Goal: Information Seeking & Learning: Learn about a topic

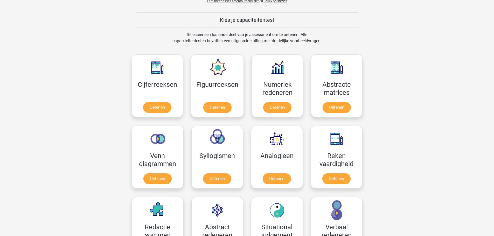
scroll to position [218, 0]
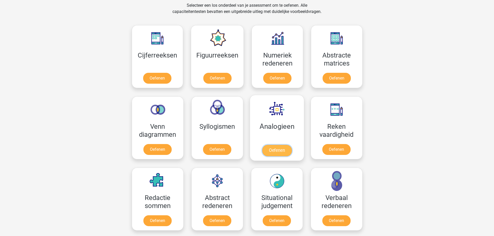
click at [277, 149] on link "Oefenen" at bounding box center [277, 150] width 30 height 11
click at [282, 146] on link "Oefenen" at bounding box center [277, 150] width 30 height 11
click at [215, 216] on link "Oefenen" at bounding box center [217, 221] width 30 height 11
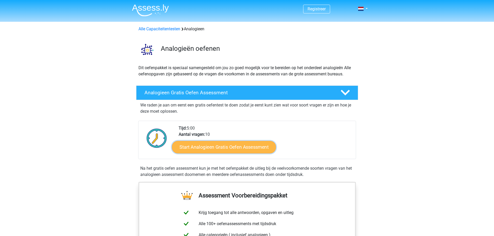
click at [221, 147] on link "Start Analogieen Gratis Oefen Assessment" at bounding box center [224, 147] width 104 height 12
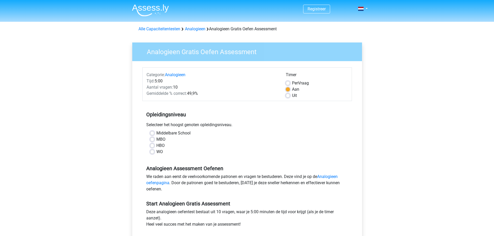
drag, startPoint x: 152, startPoint y: 141, endPoint x: 159, endPoint y: 147, distance: 9.4
click at [156, 140] on label "MBO" at bounding box center [160, 139] width 9 height 6
click at [152, 140] on input "MBO" at bounding box center [152, 138] width 4 height 5
radio input "true"
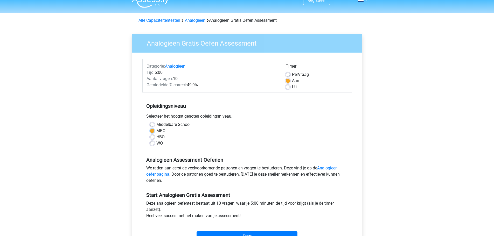
scroll to position [8, 0]
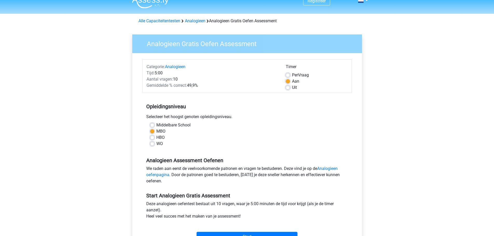
drag, startPoint x: 153, startPoint y: 139, endPoint x: 160, endPoint y: 143, distance: 7.9
click at [156, 139] on label "HBO" at bounding box center [160, 138] width 8 height 6
click at [153, 139] on input "HBO" at bounding box center [152, 137] width 4 height 5
radio input "true"
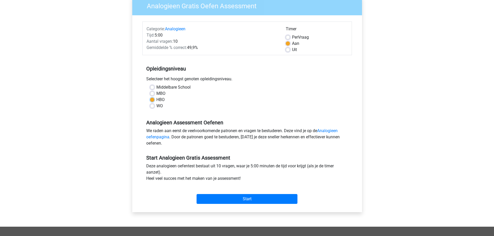
scroll to position [45, 0]
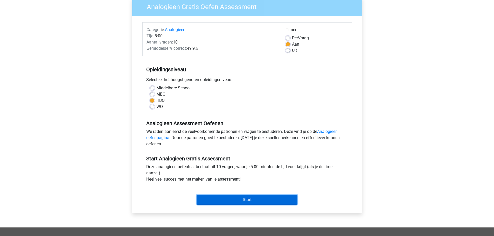
click at [261, 202] on input "Start" at bounding box center [247, 200] width 101 height 10
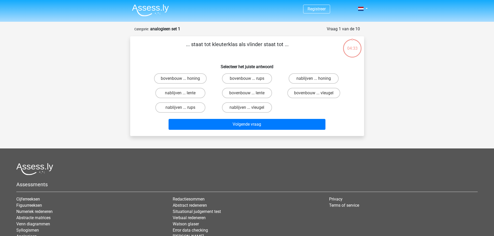
click at [250, 80] on input "bovenbouw ... rups" at bounding box center [248, 80] width 3 height 3
radio input "true"
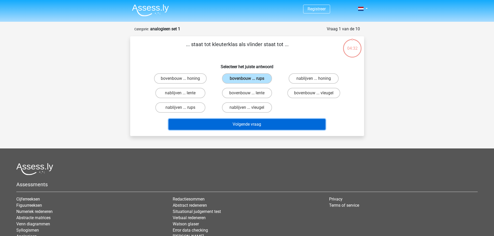
click at [252, 125] on button "Volgende vraag" at bounding box center [247, 124] width 157 height 11
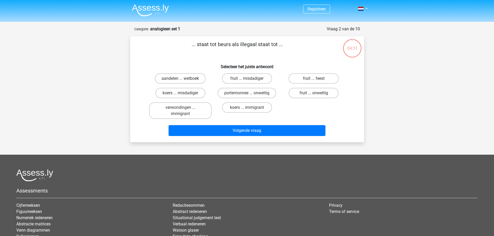
scroll to position [26, 0]
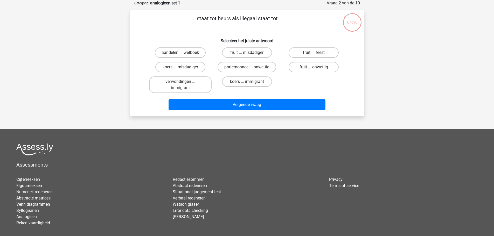
click at [173, 64] on label "koers ... misdadiger" at bounding box center [180, 67] width 50 height 10
click at [180, 67] on input "koers ... misdadiger" at bounding box center [181, 68] width 3 height 3
radio input "true"
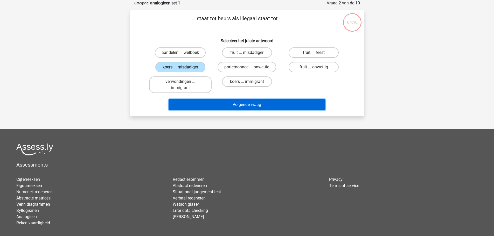
click at [267, 104] on button "Volgende vraag" at bounding box center [247, 104] width 157 height 11
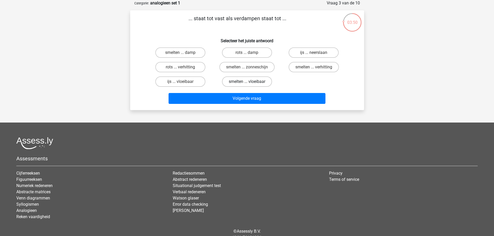
click at [240, 80] on label "smelten ... vloeibaar" at bounding box center [247, 82] width 50 height 10
click at [247, 82] on input "smelten ... vloeibaar" at bounding box center [248, 83] width 3 height 3
radio input "true"
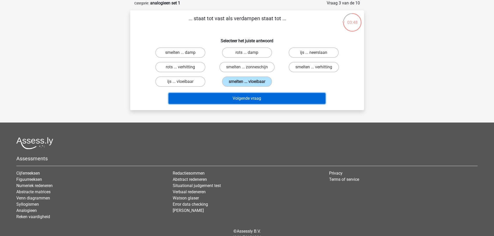
click at [241, 99] on button "Volgende vraag" at bounding box center [247, 98] width 157 height 11
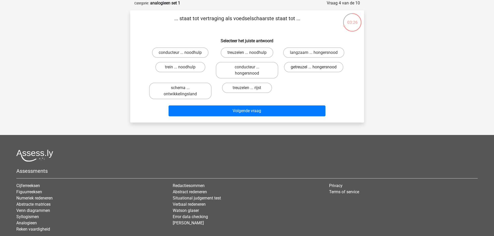
click at [317, 65] on label "getreuzel ... hongersnood" at bounding box center [313, 67] width 59 height 10
click at [317, 67] on input "getreuzel ... hongersnood" at bounding box center [315, 68] width 3 height 3
radio input "true"
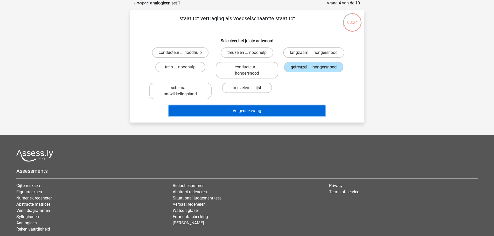
click at [248, 112] on button "Volgende vraag" at bounding box center [247, 111] width 157 height 11
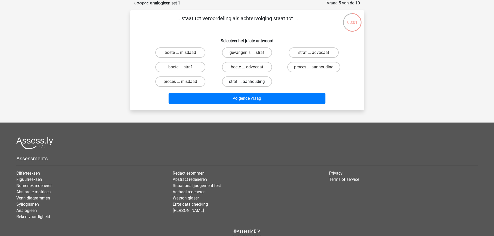
click at [250, 80] on label "straf ... aanhouding" at bounding box center [247, 82] width 50 height 10
click at [250, 82] on input "straf ... aanhouding" at bounding box center [248, 83] width 3 height 3
radio input "true"
click at [304, 64] on label "proces ... aanhouding" at bounding box center [314, 67] width 53 height 10
click at [314, 67] on input "proces ... aanhouding" at bounding box center [315, 68] width 3 height 3
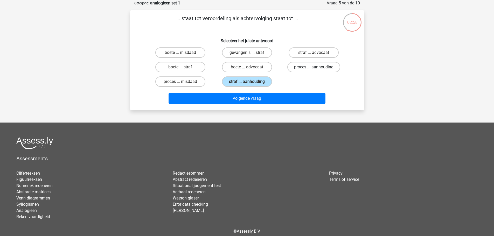
radio input "true"
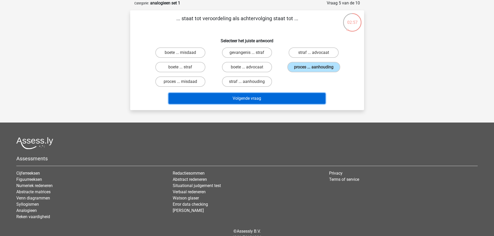
click at [259, 99] on button "Volgende vraag" at bounding box center [247, 98] width 157 height 11
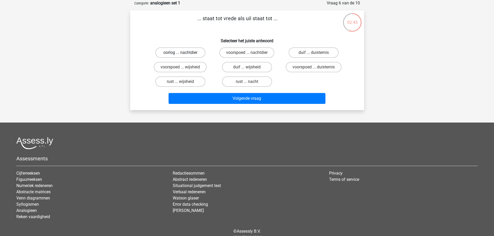
click at [181, 50] on label "oorlog ... nachtdier" at bounding box center [180, 52] width 50 height 10
click at [181, 53] on input "oorlog ... nachtdier" at bounding box center [181, 54] width 3 height 3
radio input "true"
click at [257, 67] on label "duif ... wijsheid" at bounding box center [247, 67] width 50 height 10
click at [250, 67] on input "duif ... wijsheid" at bounding box center [248, 68] width 3 height 3
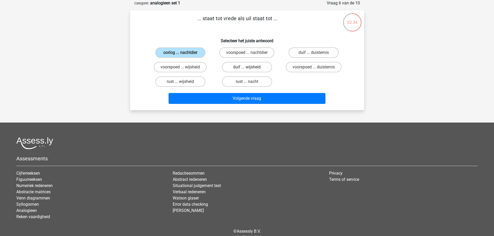
radio input "true"
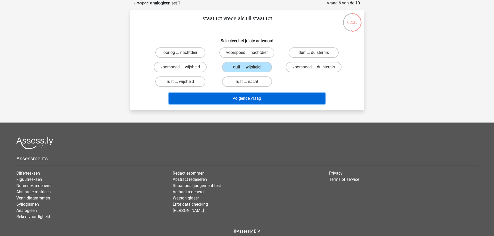
click at [257, 95] on button "Volgende vraag" at bounding box center [247, 98] width 157 height 11
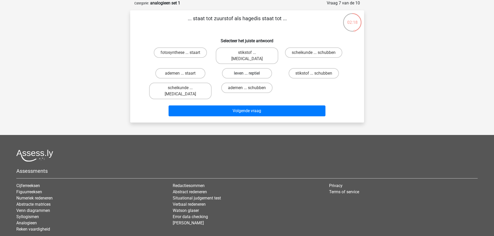
click at [240, 68] on label "leven ... reptiel" at bounding box center [247, 73] width 50 height 10
click at [247, 73] on input "leven ... reptiel" at bounding box center [248, 74] width 3 height 3
radio input "true"
click at [240, 68] on label "leven ... reptiel" at bounding box center [247, 73] width 50 height 10
click at [247, 73] on input "leven ... reptiel" at bounding box center [248, 74] width 3 height 3
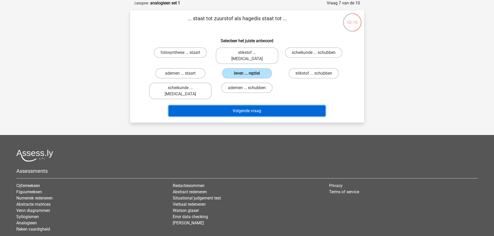
click at [240, 106] on button "Volgende vraag" at bounding box center [247, 111] width 157 height 11
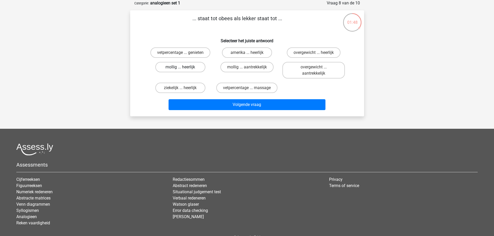
click at [194, 66] on label "mollig ... heerlijk" at bounding box center [180, 67] width 50 height 10
click at [184, 67] on input "mollig ... heerlijk" at bounding box center [181, 68] width 3 height 3
radio input "true"
click at [311, 51] on label "overgewicht ... heerlijk" at bounding box center [314, 52] width 54 height 10
click at [314, 53] on input "overgewicht ... heerlijk" at bounding box center [315, 54] width 3 height 3
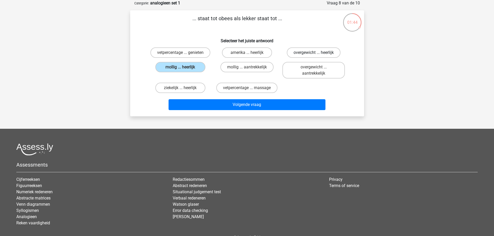
radio input "true"
click at [260, 70] on label "mollig ... aantrekkelijk" at bounding box center [247, 67] width 53 height 10
click at [250, 70] on input "mollig ... aantrekkelijk" at bounding box center [248, 68] width 3 height 3
radio input "true"
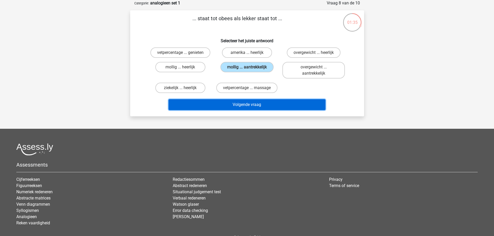
click at [252, 105] on button "Volgende vraag" at bounding box center [247, 104] width 157 height 11
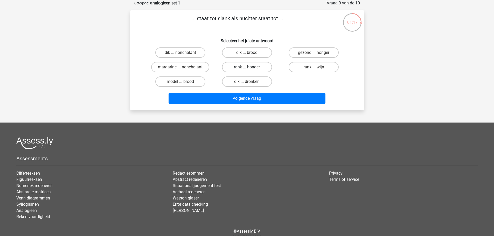
click at [255, 67] on label "rank ... honger" at bounding box center [247, 67] width 50 height 10
click at [250, 67] on input "rank ... honger" at bounding box center [248, 68] width 3 height 3
radio input "true"
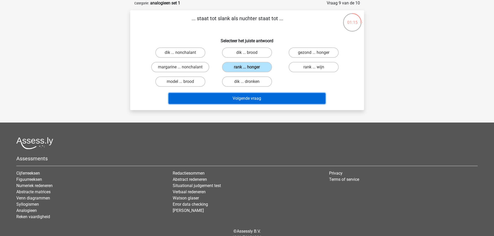
click at [253, 95] on button "Volgende vraag" at bounding box center [247, 98] width 157 height 11
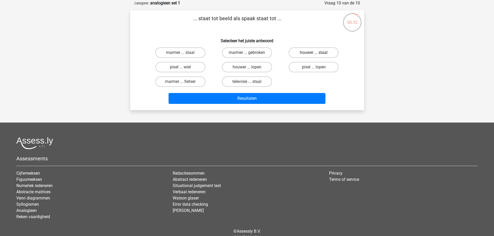
click at [307, 51] on label "houwer ... staal" at bounding box center [314, 52] width 50 height 10
click at [314, 53] on input "houwer ... staal" at bounding box center [315, 54] width 3 height 3
radio input "true"
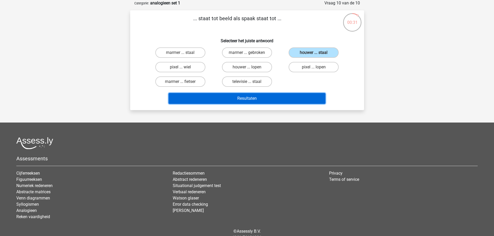
click at [270, 94] on button "Resultaten" at bounding box center [247, 98] width 157 height 11
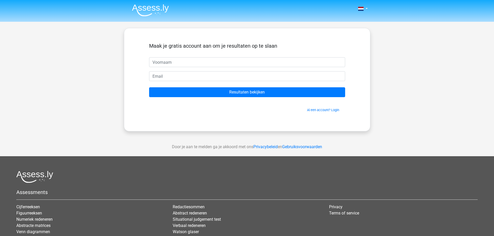
click at [258, 95] on input "Resultaten bekijken" at bounding box center [247, 92] width 196 height 10
click at [172, 55] on div "Maak je gratis account aan om je resultaten op te slaan" at bounding box center [247, 50] width 196 height 15
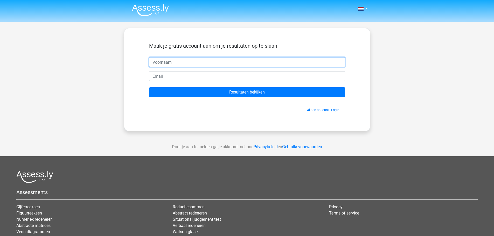
click at [173, 61] on input "text" at bounding box center [247, 62] width 196 height 10
type input "[PERSON_NAME]"
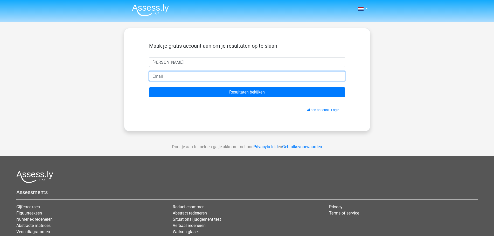
click at [163, 78] on input "email" at bounding box center [247, 76] width 196 height 10
type input "[PERSON_NAME][EMAIL_ADDRESS][DOMAIN_NAME]"
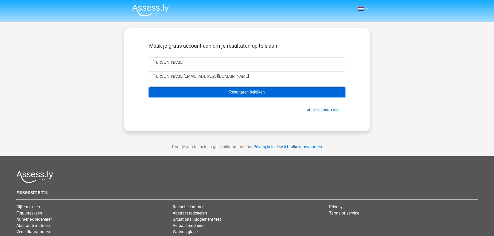
click at [236, 94] on input "Resultaten bekijken" at bounding box center [247, 92] width 196 height 10
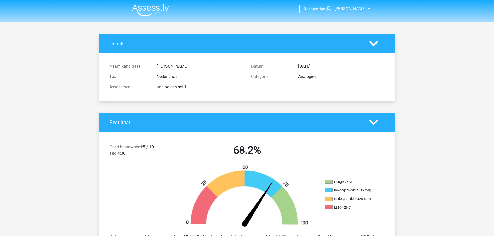
click at [372, 125] on icon at bounding box center [373, 122] width 9 height 9
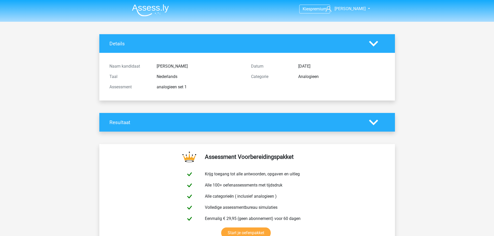
click at [374, 124] on polygon at bounding box center [373, 123] width 9 height 6
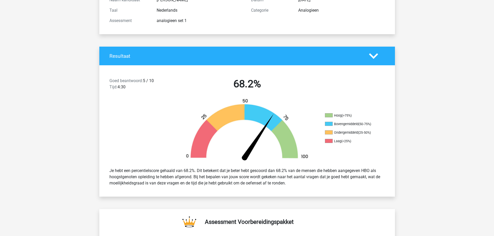
scroll to position [68, 0]
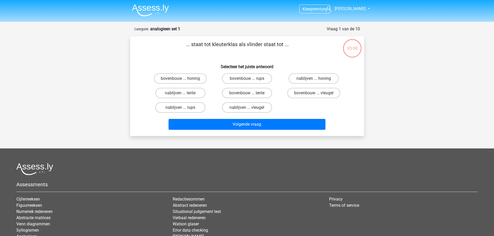
scroll to position [26, 0]
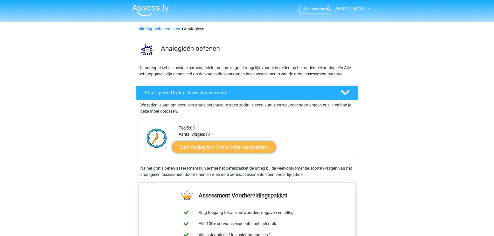
click at [233, 144] on link "Start Analogieen Gratis Oefen Assessment" at bounding box center [224, 147] width 104 height 12
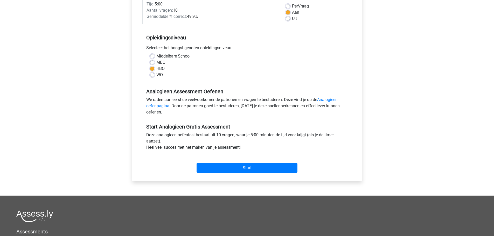
scroll to position [75, 0]
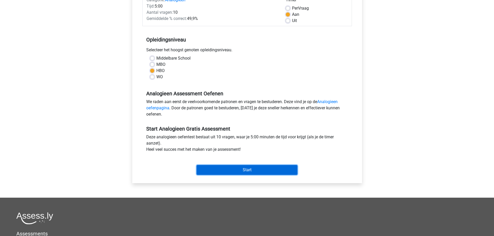
click at [286, 172] on input "Start" at bounding box center [247, 170] width 101 height 10
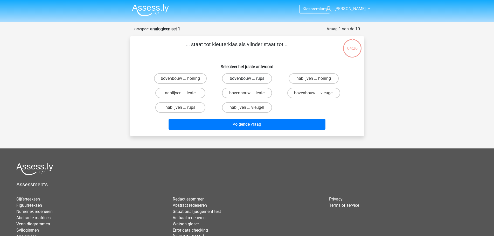
click at [239, 81] on label "bovenbouw ... rups" at bounding box center [247, 78] width 50 height 10
click at [247, 81] on input "bovenbouw ... rups" at bounding box center [248, 80] width 3 height 3
radio input "true"
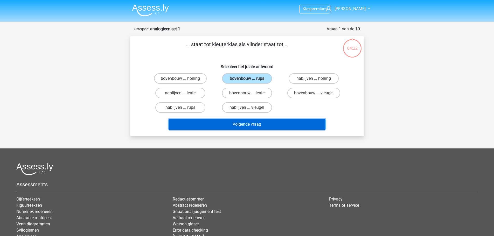
click at [262, 125] on button "Volgende vraag" at bounding box center [247, 124] width 157 height 11
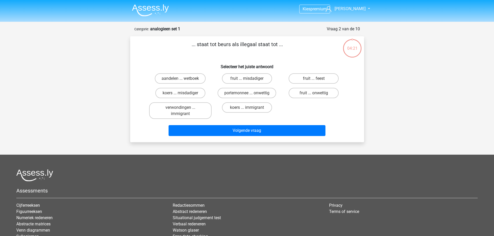
scroll to position [26, 0]
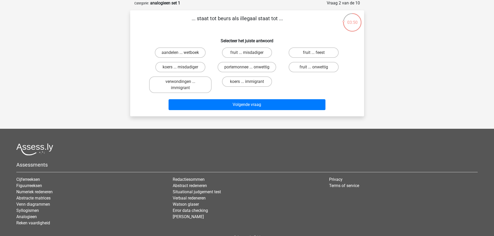
click at [224, 89] on div "koers ... immigrant" at bounding box center [247, 85] width 63 height 17
drag, startPoint x: 224, startPoint y: 89, endPoint x: 211, endPoint y: 171, distance: 82.5
click at [211, 171] on div "Kies premium rick [EMAIL_ADDRESS][DOMAIN_NAME]" at bounding box center [247, 120] width 494 height 292
click at [195, 52] on label "aandelen ... wetboek" at bounding box center [180, 52] width 51 height 10
click at [184, 53] on input "aandelen ... wetboek" at bounding box center [181, 54] width 3 height 3
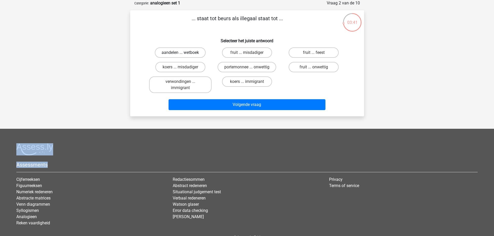
radio input "true"
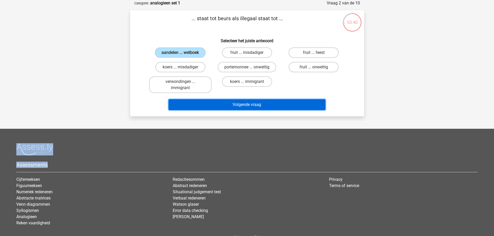
click at [231, 107] on button "Volgende vraag" at bounding box center [247, 104] width 157 height 11
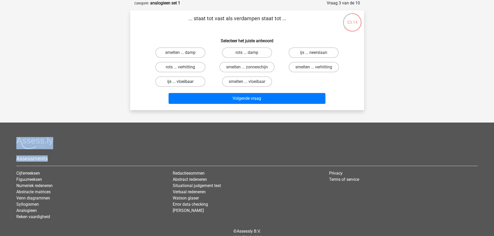
click at [199, 86] on label "ijs ... vloeibaar" at bounding box center [180, 82] width 50 height 10
click at [184, 85] on input "ijs ... vloeibaar" at bounding box center [181, 83] width 3 height 3
radio input "true"
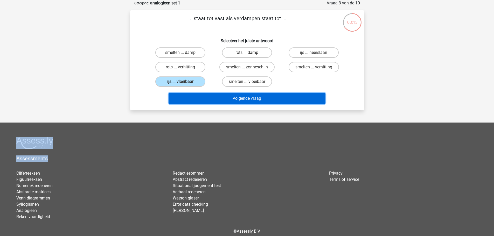
click at [216, 96] on button "Volgende vraag" at bounding box center [247, 98] width 157 height 11
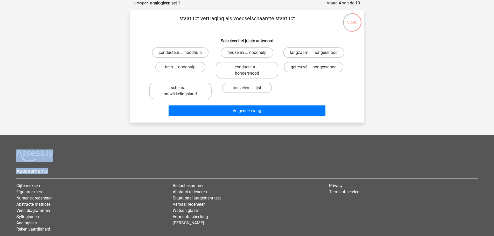
click at [310, 65] on label "getreuzel ... hongersnood" at bounding box center [313, 67] width 59 height 10
click at [314, 67] on input "getreuzel ... hongersnood" at bounding box center [315, 68] width 3 height 3
radio input "true"
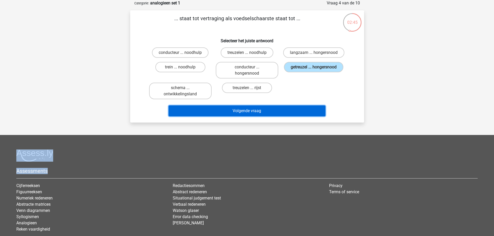
click at [281, 108] on button "Volgende vraag" at bounding box center [247, 111] width 157 height 11
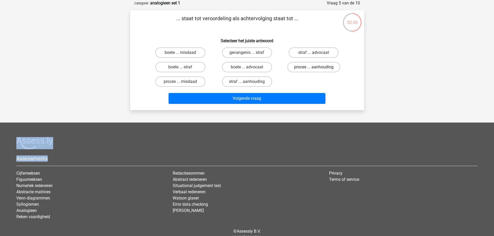
click at [307, 69] on label "proces ... aanhouding" at bounding box center [314, 67] width 53 height 10
click at [314, 69] on input "proces ... aanhouding" at bounding box center [315, 68] width 3 height 3
radio input "true"
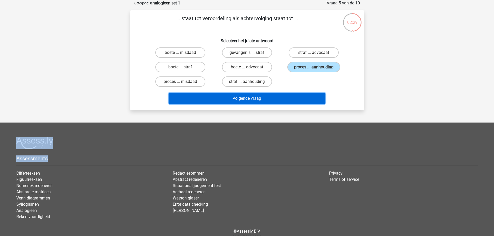
click at [295, 95] on button "Volgende vraag" at bounding box center [247, 98] width 157 height 11
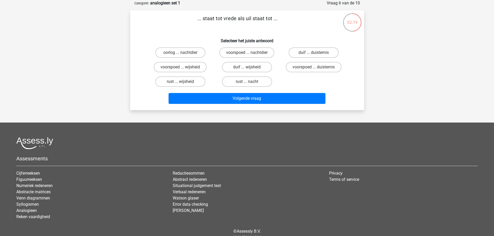
click at [181, 34] on h6 "Selecteer het juiste antwoord" at bounding box center [247, 38] width 217 height 9
click at [256, 69] on label "duif ... wijsheid" at bounding box center [247, 67] width 50 height 10
click at [250, 69] on input "duif ... wijsheid" at bounding box center [248, 68] width 3 height 3
radio input "true"
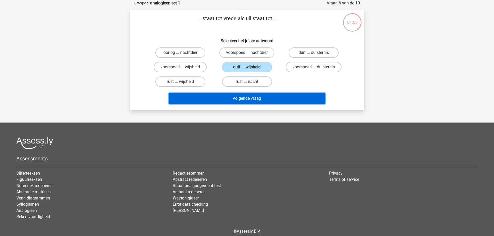
click at [252, 100] on button "Volgende vraag" at bounding box center [247, 98] width 157 height 11
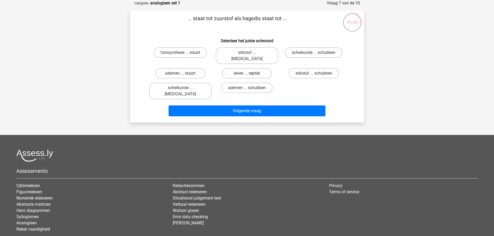
click at [252, 68] on label "leven ... reptiel" at bounding box center [247, 73] width 50 height 10
click at [250, 73] on input "leven ... reptiel" at bounding box center [248, 74] width 3 height 3
radio input "true"
click at [251, 83] on label "ademen ... schubben" at bounding box center [246, 88] width 51 height 10
click at [250, 88] on input "ademen ... schubben" at bounding box center [248, 89] width 3 height 3
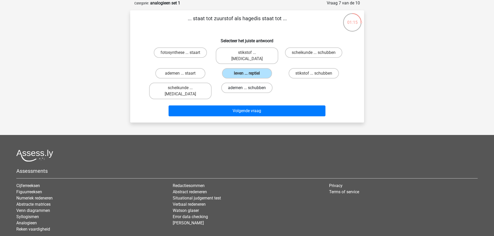
radio input "true"
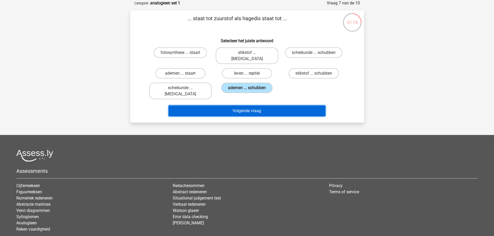
click at [260, 106] on button "Volgende vraag" at bounding box center [247, 111] width 157 height 11
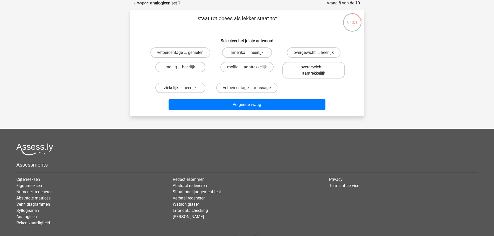
click at [296, 68] on label "overgewicht ... aantrekkelijk" at bounding box center [314, 70] width 63 height 17
click at [314, 68] on input "overgewicht ... aantrekkelijk" at bounding box center [315, 68] width 3 height 3
radio input "true"
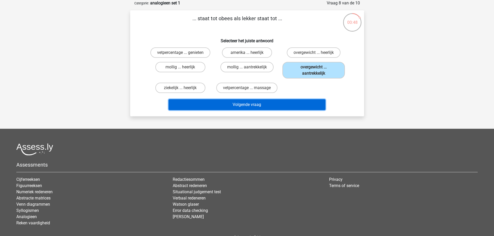
click at [265, 101] on button "Volgende vraag" at bounding box center [247, 104] width 157 height 11
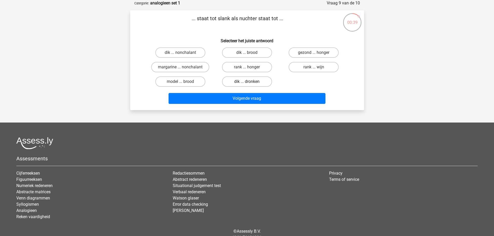
click at [260, 80] on label "dik ... dronken" at bounding box center [247, 82] width 50 height 10
click at [250, 82] on input "dik ... dronken" at bounding box center [248, 83] width 3 height 3
radio input "true"
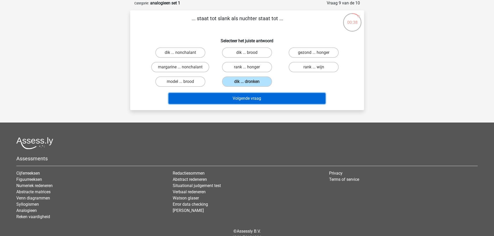
click at [259, 100] on button "Volgende vraag" at bounding box center [247, 98] width 157 height 11
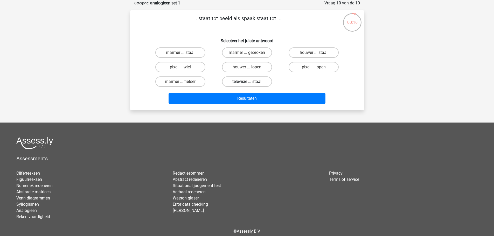
click at [255, 83] on label "televisie ... staal" at bounding box center [247, 82] width 50 height 10
click at [250, 83] on input "televisie ... staal" at bounding box center [248, 83] width 3 height 3
radio input "true"
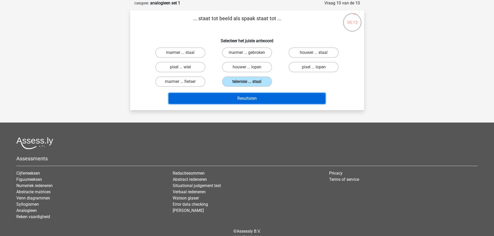
click at [259, 99] on button "Resultaten" at bounding box center [247, 98] width 157 height 11
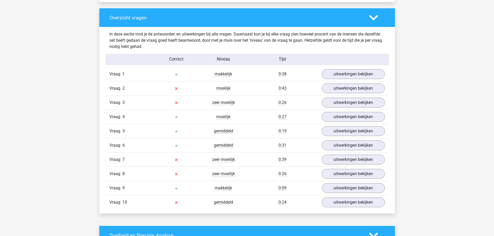
scroll to position [406, 0]
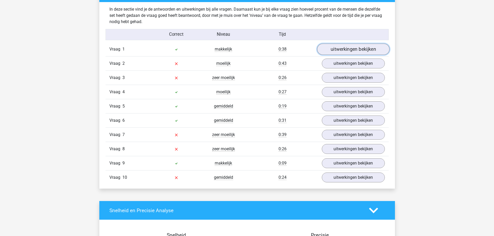
click at [357, 47] on link "uitwerkingen bekijken" at bounding box center [353, 49] width 72 height 11
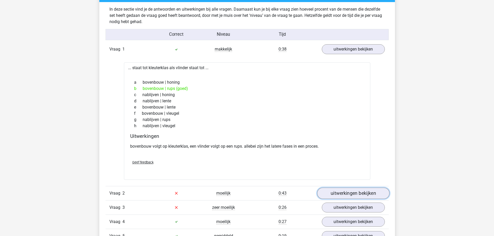
click at [340, 193] on link "uitwerkingen bekijken" at bounding box center [353, 193] width 72 height 11
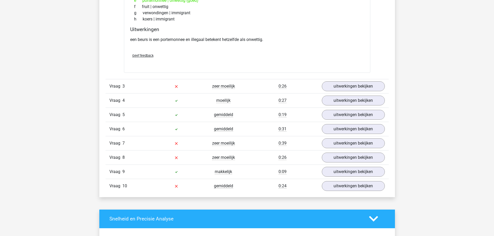
scroll to position [666, 0]
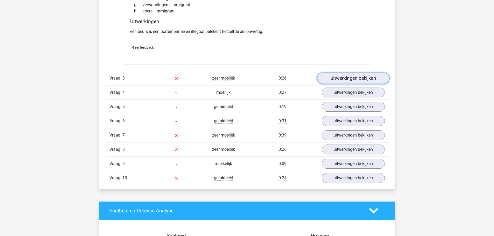
click at [367, 81] on link "uitwerkingen bekijken" at bounding box center [353, 78] width 72 height 11
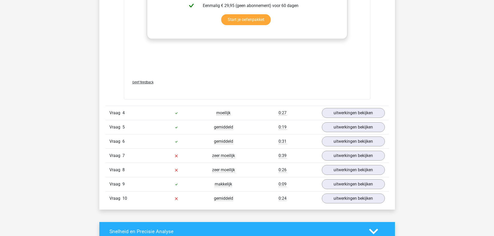
scroll to position [957, 0]
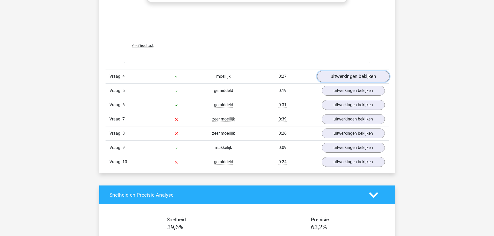
click at [342, 79] on link "uitwerkingen bekijken" at bounding box center [353, 76] width 72 height 11
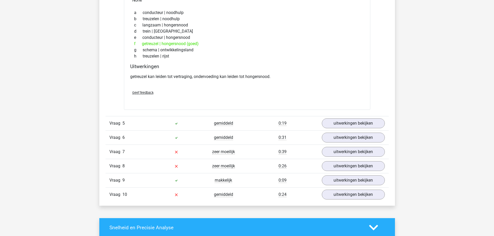
scroll to position [1064, 0]
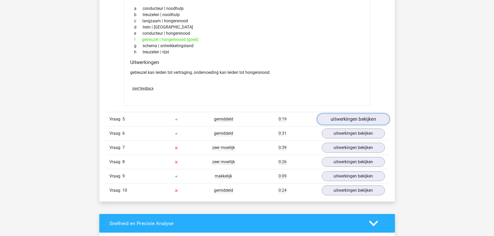
click at [332, 122] on link "uitwerkingen bekijken" at bounding box center [353, 119] width 72 height 11
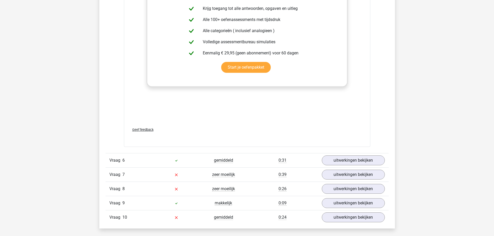
scroll to position [1319, 0]
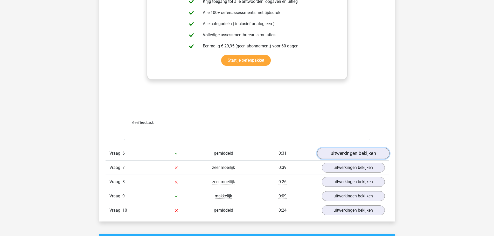
click at [347, 150] on link "uitwerkingen bekijken" at bounding box center [353, 153] width 72 height 11
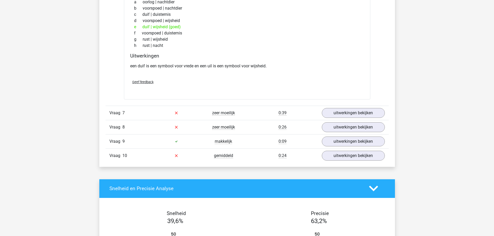
scroll to position [1509, 0]
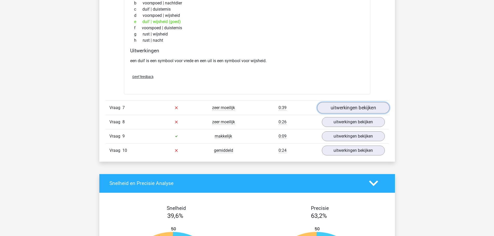
click at [335, 107] on link "uitwerkingen bekijken" at bounding box center [353, 107] width 72 height 11
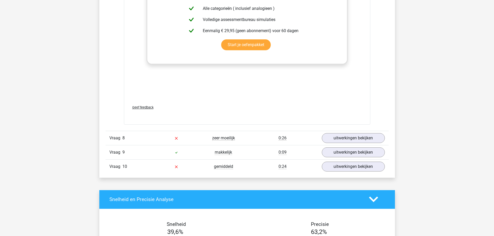
scroll to position [1802, 0]
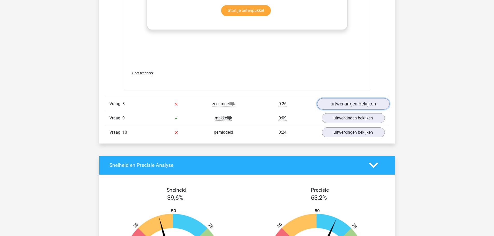
click at [358, 101] on link "uitwerkingen bekijken" at bounding box center [353, 103] width 72 height 11
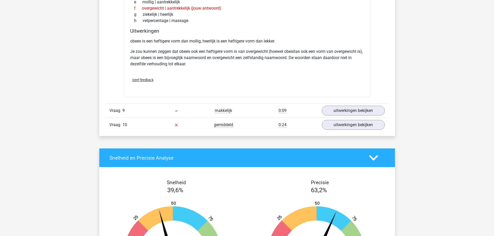
scroll to position [1963, 0]
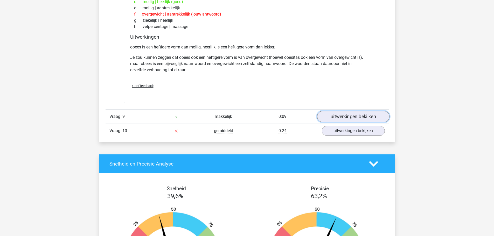
click at [342, 114] on link "uitwerkingen bekijken" at bounding box center [353, 116] width 72 height 11
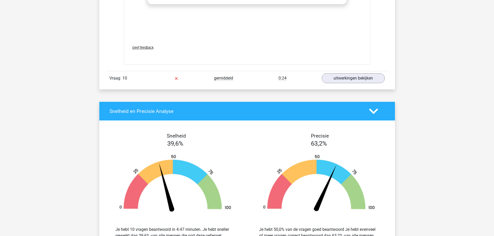
scroll to position [2287, 0]
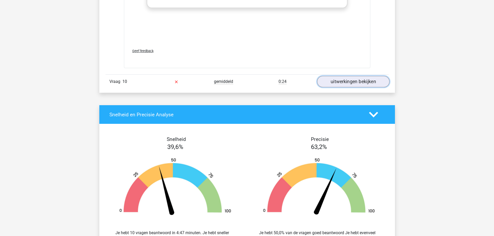
click at [374, 77] on link "uitwerkingen bekijken" at bounding box center [353, 81] width 72 height 11
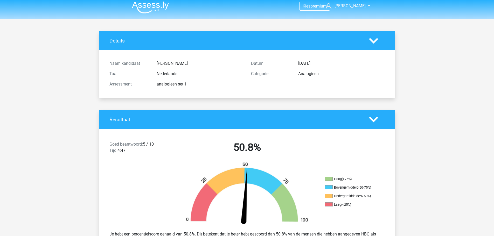
scroll to position [0, 0]
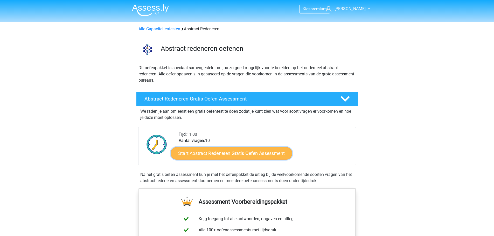
click at [234, 155] on link "Start Abstract Redeneren Gratis Oefen Assessment" at bounding box center [231, 153] width 121 height 12
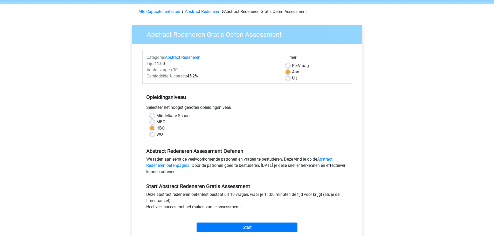
scroll to position [16, 0]
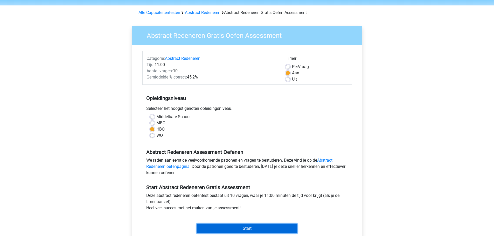
click at [275, 227] on input "Start" at bounding box center [247, 229] width 101 height 10
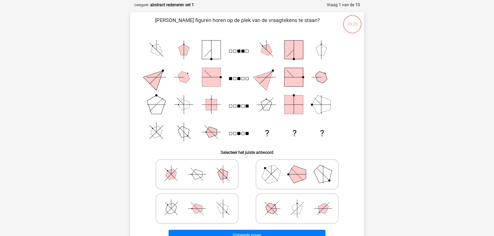
scroll to position [29, 0]
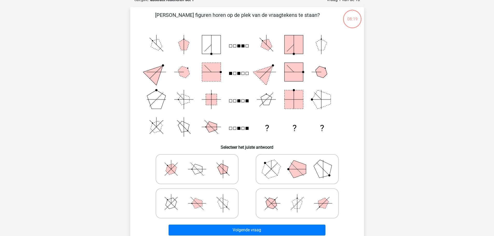
click at [205, 201] on icon at bounding box center [197, 204] width 78 height 26
click at [201, 197] on input "radio" at bounding box center [198, 195] width 3 height 3
radio input "true"
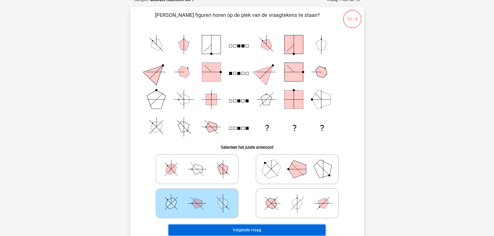
click at [248, 232] on button "Volgende vraag" at bounding box center [247, 230] width 157 height 11
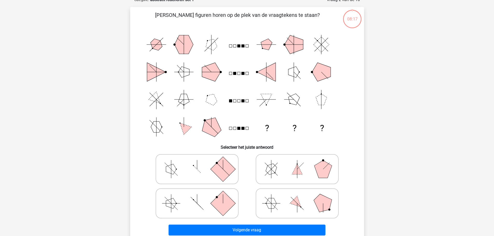
scroll to position [26, 0]
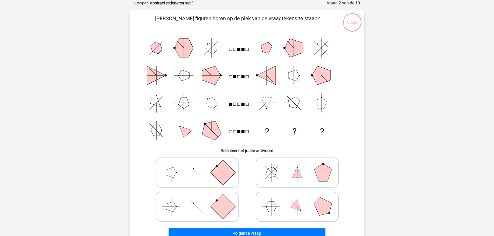
click at [324, 167] on polygon at bounding box center [324, 173] width 18 height 18
click at [301, 166] on input "radio" at bounding box center [298, 164] width 3 height 3
radio input "true"
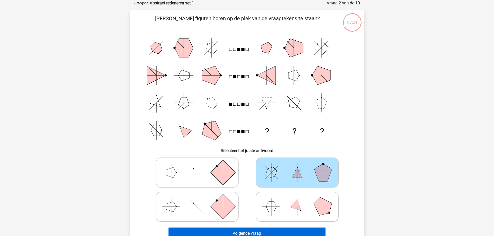
click at [283, 234] on button "Volgende vraag" at bounding box center [247, 233] width 157 height 11
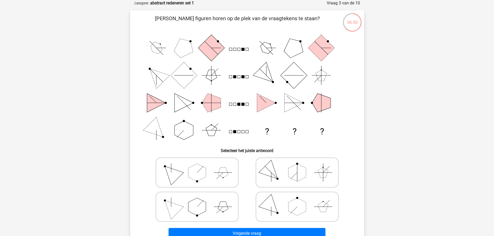
click at [198, 212] on polygon at bounding box center [197, 207] width 18 height 18
click at [198, 201] on input "radio" at bounding box center [198, 198] width 3 height 3
radio input "true"
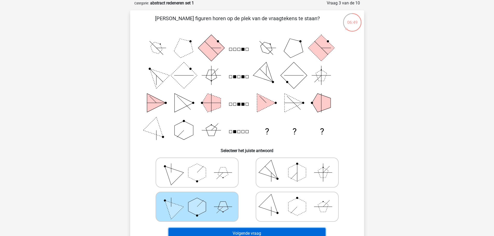
click at [233, 229] on button "Volgende vraag" at bounding box center [247, 233] width 157 height 11
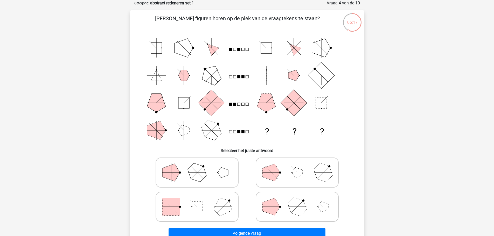
click at [272, 134] on icon "? ? ?" at bounding box center [247, 89] width 209 height 110
click at [311, 166] on icon at bounding box center [297, 173] width 78 height 26
click at [301, 166] on input "radio" at bounding box center [298, 164] width 3 height 3
radio input "true"
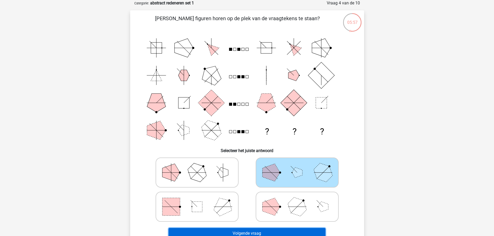
click at [266, 232] on button "Volgende vraag" at bounding box center [247, 233] width 157 height 11
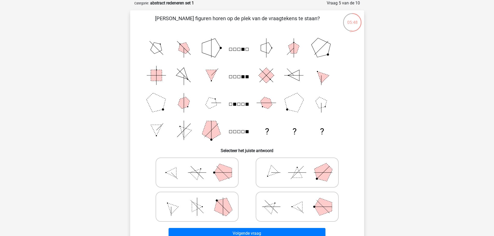
click at [315, 198] on icon at bounding box center [297, 207] width 78 height 26
click at [301, 198] on input "radio" at bounding box center [298, 198] width 3 height 3
radio input "true"
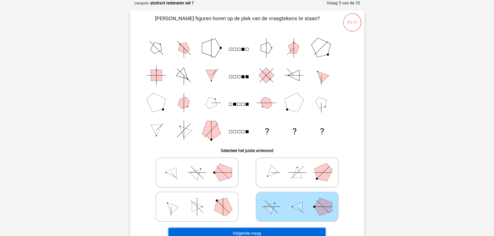
click at [289, 231] on button "Volgende vraag" at bounding box center [247, 233] width 157 height 11
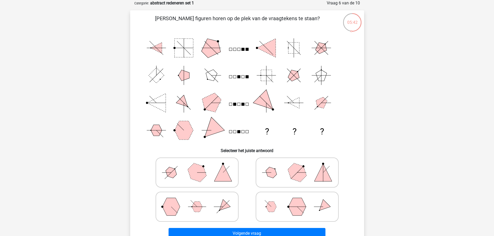
click at [223, 177] on polygon at bounding box center [223, 173] width 18 height 18
click at [201, 166] on input "radio" at bounding box center [198, 164] width 3 height 3
radio input "true"
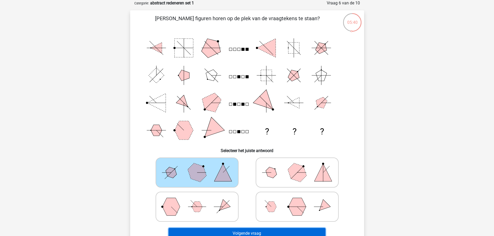
click at [236, 231] on button "Volgende vraag" at bounding box center [247, 233] width 157 height 11
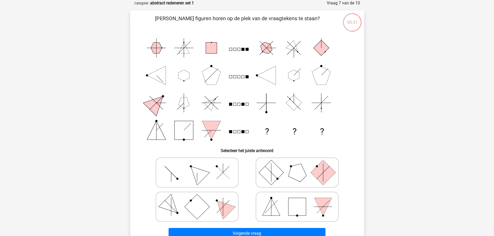
click at [230, 202] on icon at bounding box center [197, 207] width 78 height 26
click at [201, 201] on input "radio" at bounding box center [198, 198] width 3 height 3
radio input "true"
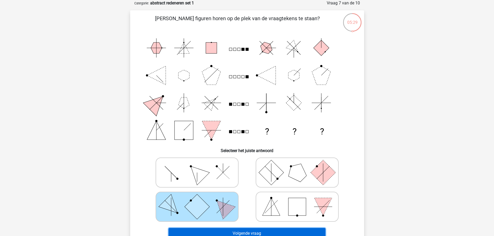
click at [240, 231] on button "Volgende vraag" at bounding box center [247, 233] width 157 height 11
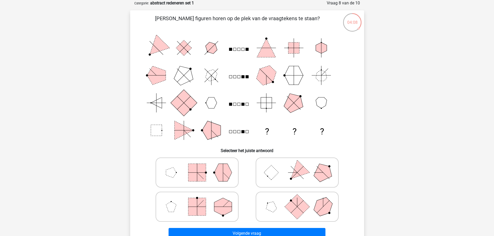
click at [305, 171] on polygon at bounding box center [297, 172] width 25 height 25
click at [301, 166] on input "radio" at bounding box center [298, 164] width 3 height 3
radio input "true"
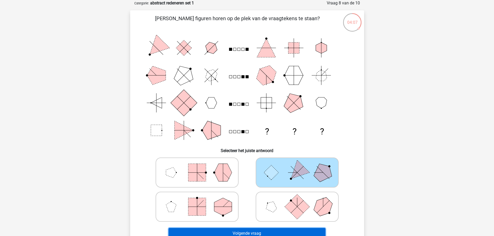
click at [283, 231] on button "Volgende vraag" at bounding box center [247, 233] width 157 height 11
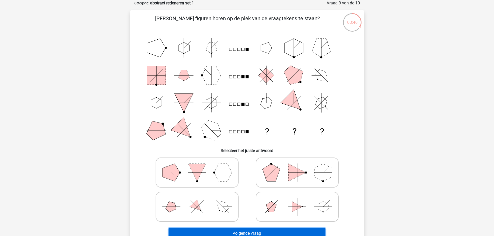
click at [283, 231] on button "Volgende vraag" at bounding box center [247, 233] width 157 height 11
click at [231, 203] on icon at bounding box center [197, 207] width 78 height 26
click at [201, 201] on input "radio" at bounding box center [198, 198] width 3 height 3
radio input "true"
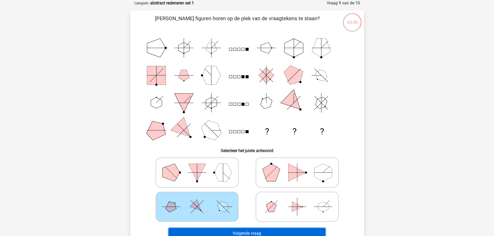
click at [233, 233] on button "Volgende vraag" at bounding box center [247, 233] width 157 height 11
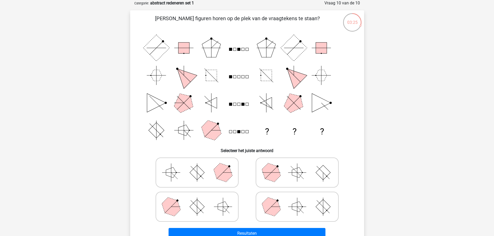
click at [301, 176] on polygon at bounding box center [297, 173] width 10 height 10
click at [301, 166] on input "radio" at bounding box center [298, 164] width 3 height 3
radio input "true"
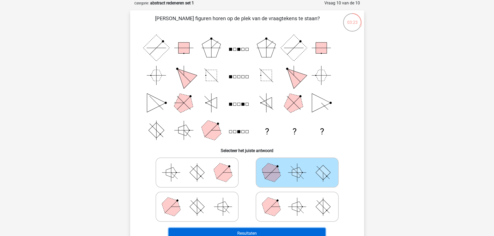
click at [280, 229] on button "Resultaten" at bounding box center [247, 233] width 157 height 11
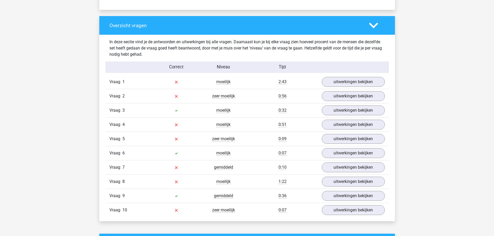
scroll to position [384, 0]
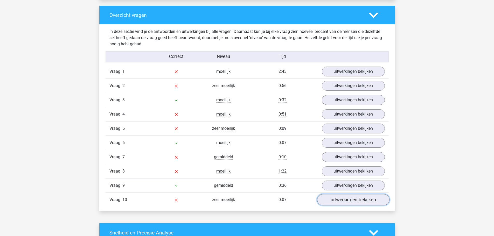
click at [341, 199] on link "uitwerkingen bekijken" at bounding box center [353, 200] width 72 height 11
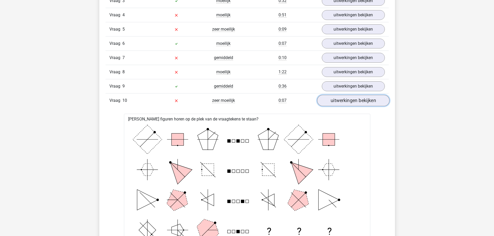
scroll to position [477, 0]
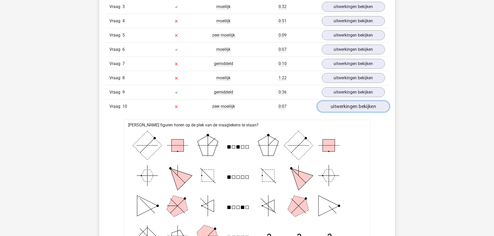
click at [354, 106] on link "uitwerkingen bekijken" at bounding box center [353, 106] width 72 height 11
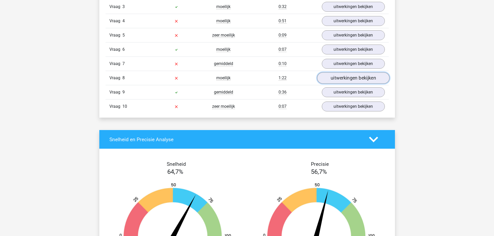
click at [359, 83] on link "uitwerkingen bekijken" at bounding box center [353, 78] width 72 height 11
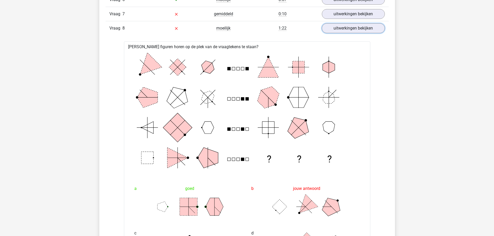
scroll to position [524, 0]
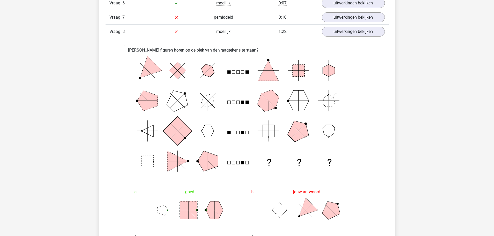
click at [360, 134] on icon "? ? ?" at bounding box center [247, 116] width 230 height 121
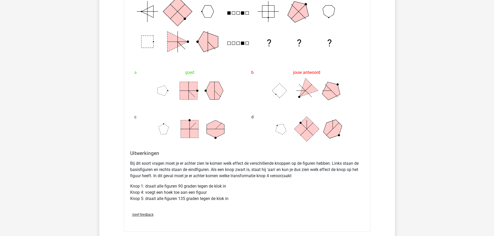
scroll to position [642, 0]
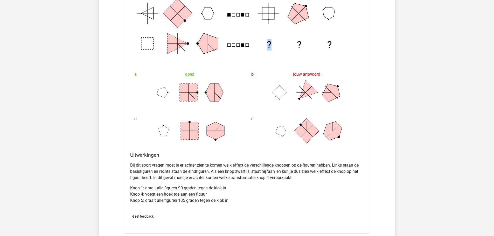
drag, startPoint x: 292, startPoint y: 26, endPoint x: 217, endPoint y: 40, distance: 76.3
click at [225, 79] on div "goed" at bounding box center [188, 74] width 109 height 10
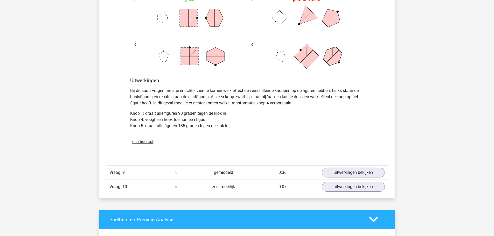
scroll to position [721, 0]
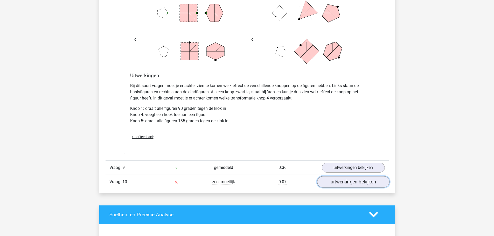
click at [359, 179] on link "uitwerkingen bekijken" at bounding box center [353, 181] width 72 height 11
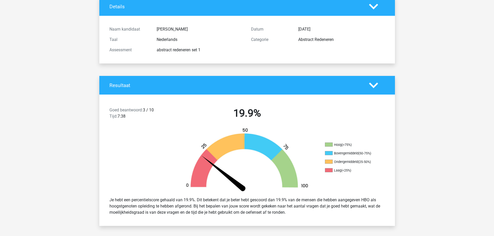
scroll to position [0, 0]
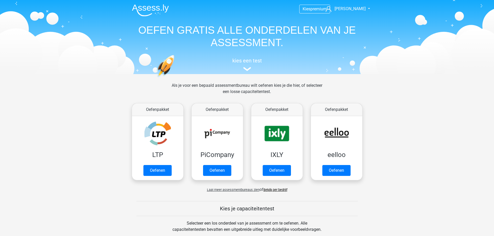
scroll to position [218, 0]
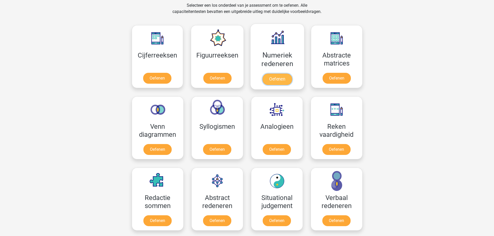
click at [278, 78] on link "Oefenen" at bounding box center [278, 79] width 30 height 11
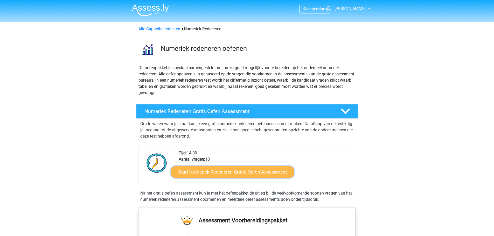
click at [229, 173] on link "Start Numeriek Redeneren Gratis Oefen Assessment" at bounding box center [233, 172] width 124 height 12
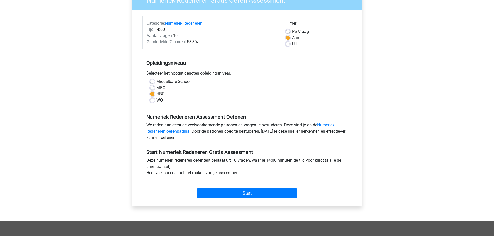
scroll to position [57, 0]
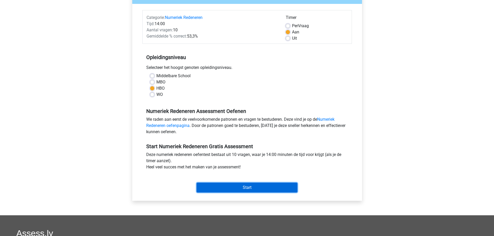
click at [220, 189] on input "Start" at bounding box center [247, 188] width 101 height 10
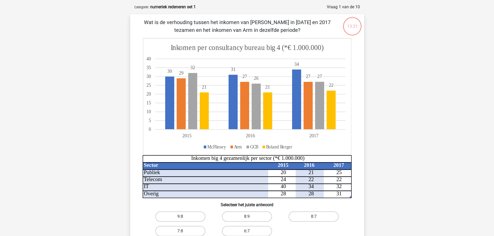
scroll to position [21, 0]
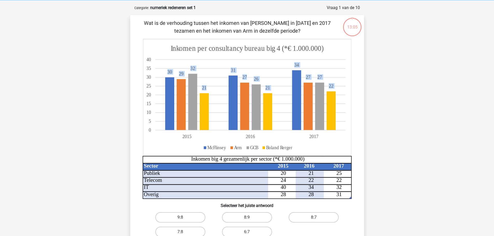
drag, startPoint x: 361, startPoint y: 102, endPoint x: 370, endPoint y: 105, distance: 8.8
click at [370, 105] on div "13:05 Vraag 1 van de 10 Categorie: numeriek redeneren set 1 Sector 2015 2016 20…" at bounding box center [247, 133] width 247 height 256
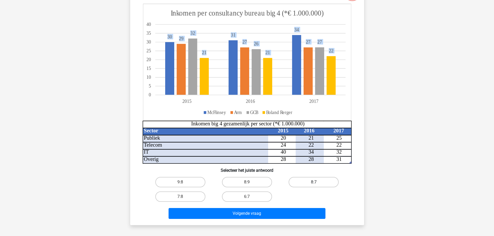
click at [320, 180] on label "8:7" at bounding box center [314, 182] width 50 height 10
click at [317, 182] on input "8:7" at bounding box center [315, 183] width 3 height 3
radio input "true"
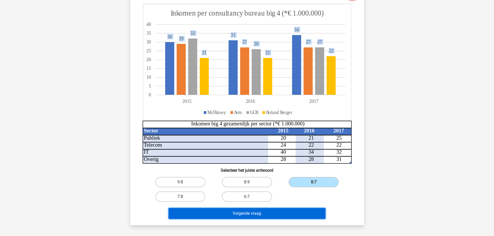
click at [285, 213] on button "Volgende vraag" at bounding box center [247, 213] width 157 height 11
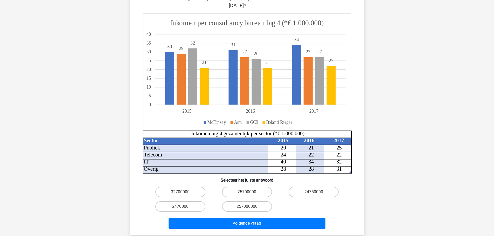
scroll to position [128, 0]
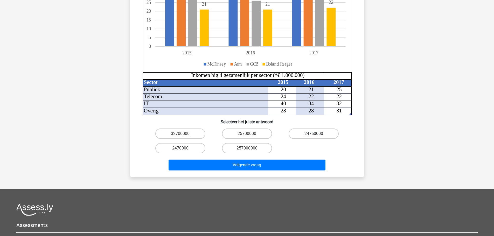
click at [311, 129] on label "24750000" at bounding box center [314, 134] width 50 height 10
click at [314, 134] on input "24750000" at bounding box center [315, 135] width 3 height 3
radio input "true"
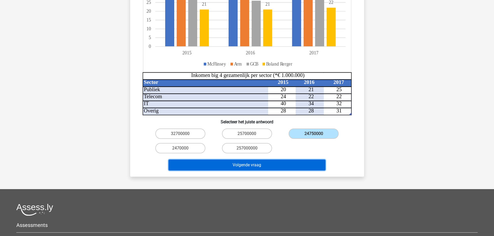
click at [282, 160] on button "Volgende vraag" at bounding box center [247, 165] width 157 height 11
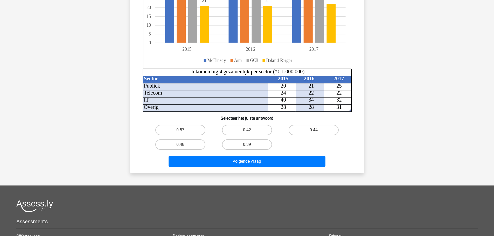
scroll to position [117, 0]
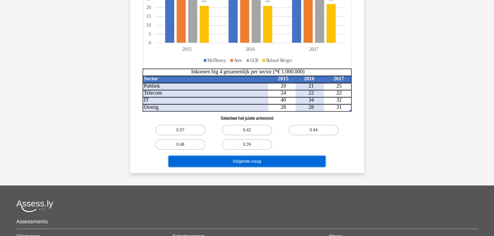
drag, startPoint x: 244, startPoint y: 160, endPoint x: 260, endPoint y: 175, distance: 22.0
click at [244, 161] on button "Volgende vraag" at bounding box center [247, 161] width 157 height 11
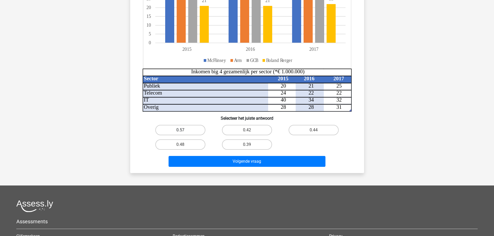
click at [182, 125] on label "0.57" at bounding box center [180, 130] width 50 height 10
click at [182, 130] on input "0.57" at bounding box center [181, 131] width 3 height 3
radio input "true"
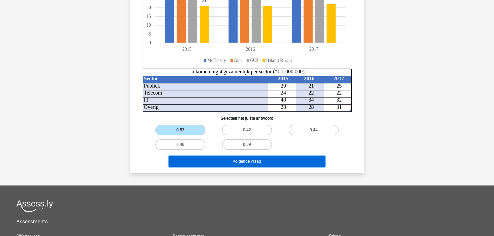
click at [252, 163] on button "Volgende vraag" at bounding box center [247, 161] width 157 height 11
click at [247, 167] on button "Volgende vraag" at bounding box center [247, 161] width 157 height 11
click at [245, 162] on button "Volgende vraag" at bounding box center [247, 161] width 157 height 11
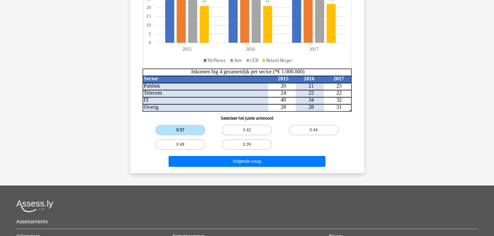
click at [186, 131] on label "0.57" at bounding box center [180, 130] width 50 height 10
click at [184, 131] on input "0.57" at bounding box center [181, 131] width 3 height 3
click at [190, 130] on label "0.57" at bounding box center [180, 130] width 50 height 10
click at [184, 130] on input "0.57" at bounding box center [181, 131] width 3 height 3
click at [190, 130] on label "0.57" at bounding box center [180, 130] width 50 height 10
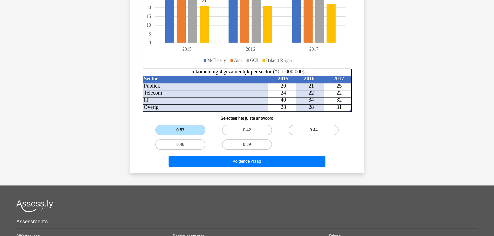
click at [184, 130] on input "0.57" at bounding box center [181, 131] width 3 height 3
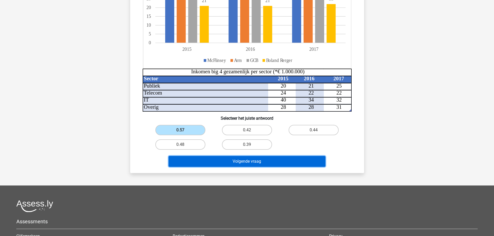
click at [232, 162] on button "Volgende vraag" at bounding box center [247, 161] width 157 height 11
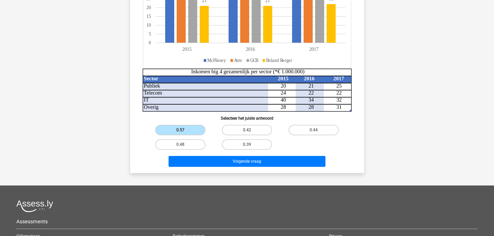
click at [242, 133] on label "0.42" at bounding box center [247, 130] width 50 height 10
click at [247, 133] on input "0.42" at bounding box center [248, 131] width 3 height 3
radio input "true"
click at [247, 154] on div "Volgende vraag" at bounding box center [247, 160] width 217 height 17
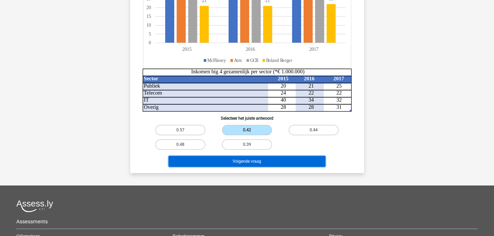
click at [249, 162] on button "Volgende vraag" at bounding box center [247, 161] width 157 height 11
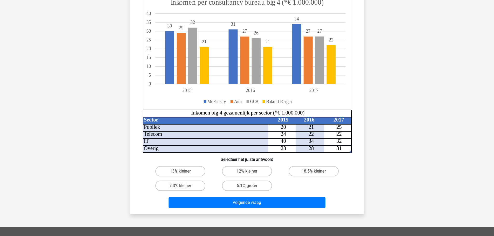
scroll to position [99, 0]
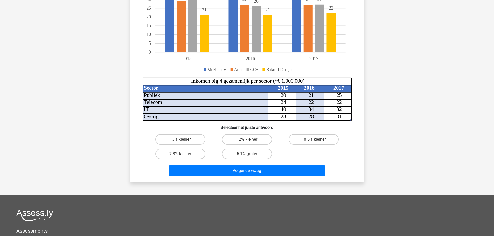
click at [248, 156] on input "5.1% groter" at bounding box center [248, 155] width 3 height 3
radio input "true"
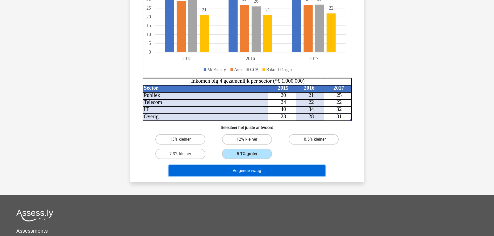
click at [250, 170] on button "Volgende vraag" at bounding box center [247, 171] width 157 height 11
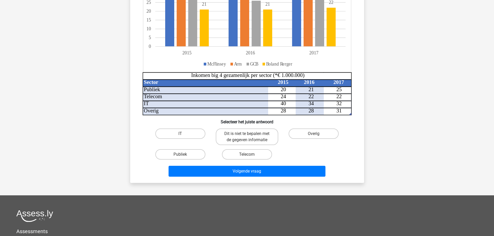
scroll to position [103, 0]
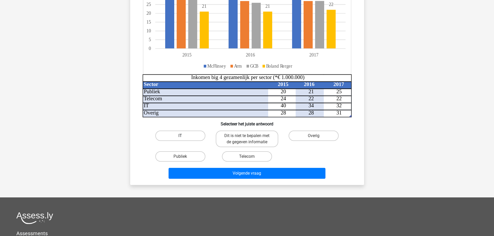
click at [177, 139] on label "IT" at bounding box center [180, 136] width 50 height 10
click at [180, 139] on input "IT" at bounding box center [181, 137] width 3 height 3
radio input "true"
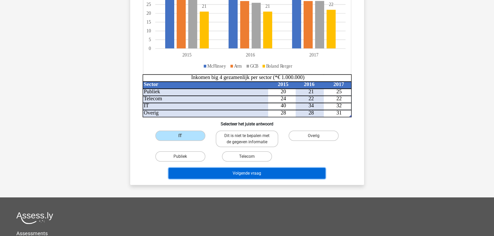
click at [222, 172] on button "Volgende vraag" at bounding box center [247, 173] width 157 height 11
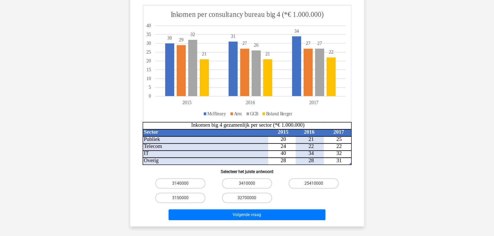
scroll to position [83, 0]
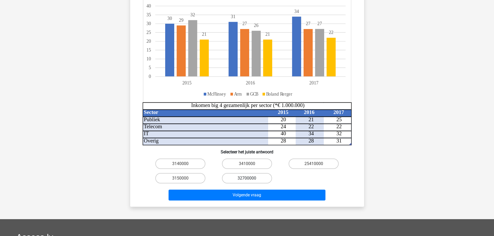
click at [244, 178] on label "32700000" at bounding box center [247, 178] width 50 height 10
click at [247, 179] on input "32700000" at bounding box center [248, 180] width 3 height 3
radio input "true"
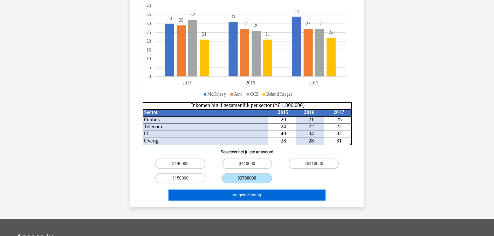
click at [252, 194] on button "Volgende vraag" at bounding box center [247, 195] width 157 height 11
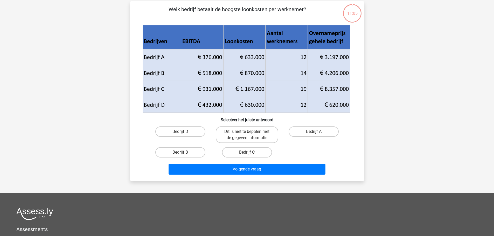
scroll to position [26, 0]
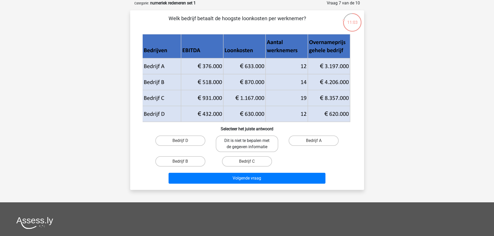
click at [243, 143] on label "Dit is niet te bepalen met de gegeven informatie" at bounding box center [247, 144] width 63 height 17
click at [247, 143] on input "Dit is niet te bepalen met de gegeven informatie" at bounding box center [248, 142] width 3 height 3
radio input "true"
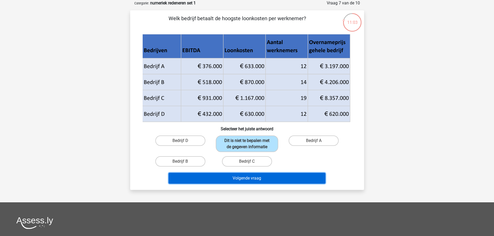
click at [241, 174] on button "Volgende vraag" at bounding box center [247, 178] width 157 height 11
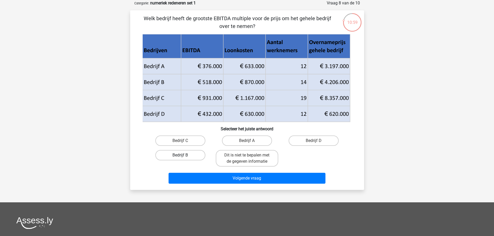
click at [173, 154] on label "Bedrijf B" at bounding box center [180, 155] width 50 height 10
click at [180, 155] on input "Bedrijf B" at bounding box center [181, 156] width 3 height 3
radio input "true"
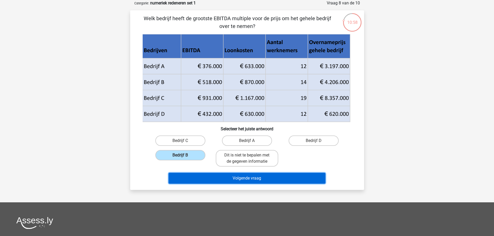
click at [207, 176] on button "Volgende vraag" at bounding box center [247, 178] width 157 height 11
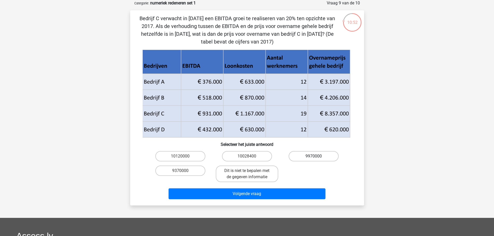
click at [328, 156] on label "9970000" at bounding box center [314, 156] width 50 height 10
click at [317, 156] on input "9970000" at bounding box center [315, 157] width 3 height 3
radio input "true"
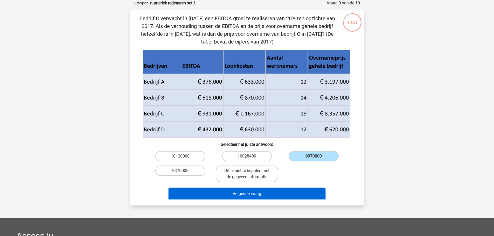
click at [301, 192] on button "Volgende vraag" at bounding box center [247, 194] width 157 height 11
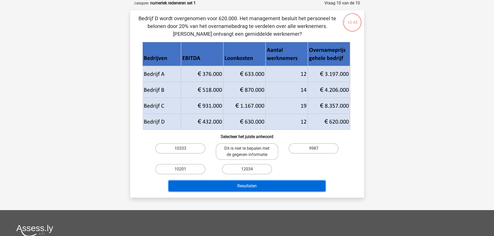
click at [311, 188] on button "Resultaten" at bounding box center [247, 186] width 157 height 11
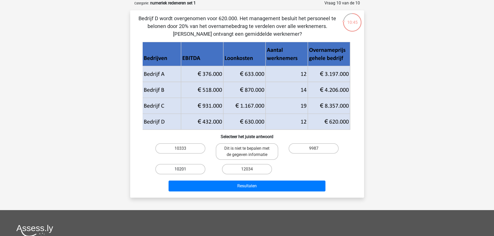
click at [187, 173] on label "10201" at bounding box center [180, 169] width 50 height 10
click at [184, 173] on input "10201" at bounding box center [181, 170] width 3 height 3
radio input "true"
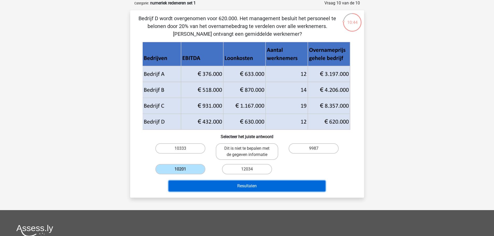
click at [208, 185] on button "Resultaten" at bounding box center [247, 186] width 157 height 11
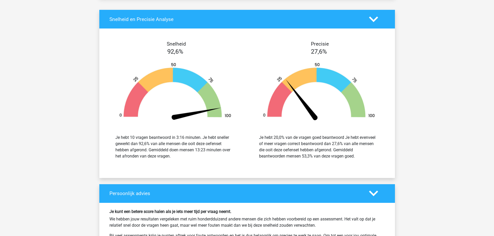
scroll to position [599, 0]
